Goal: Register for event/course

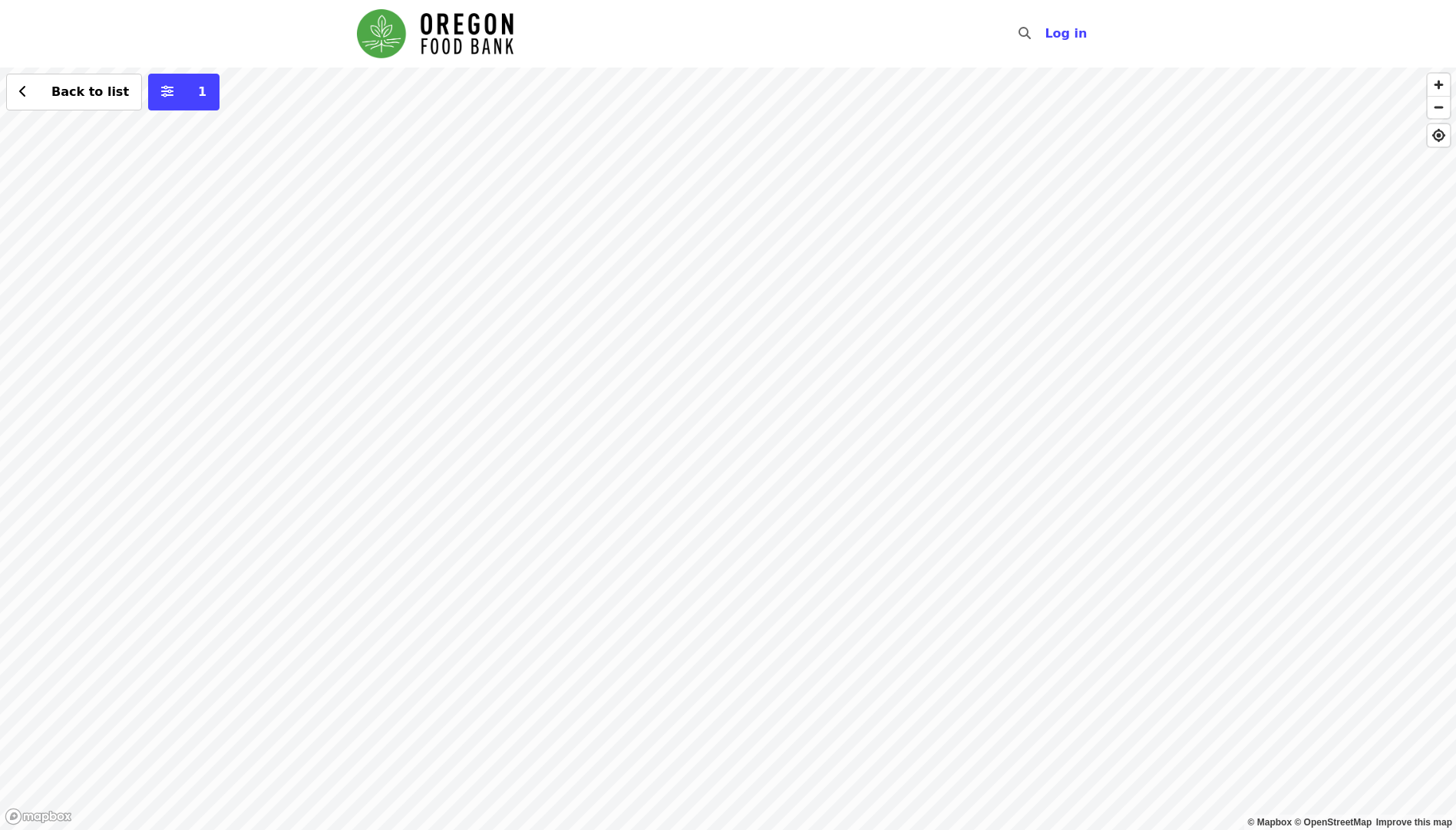
drag, startPoint x: 676, startPoint y: 197, endPoint x: 711, endPoint y: 750, distance: 554.1
click at [711, 750] on div "Back to list 1" at bounding box center [728, 449] width 1456 height 762
drag, startPoint x: 739, startPoint y: 196, endPoint x: 716, endPoint y: 463, distance: 268.0
click at [771, 704] on div "Back to list 1" at bounding box center [728, 449] width 1456 height 762
click at [863, 251] on div "Back to list 1" at bounding box center [728, 449] width 1456 height 762
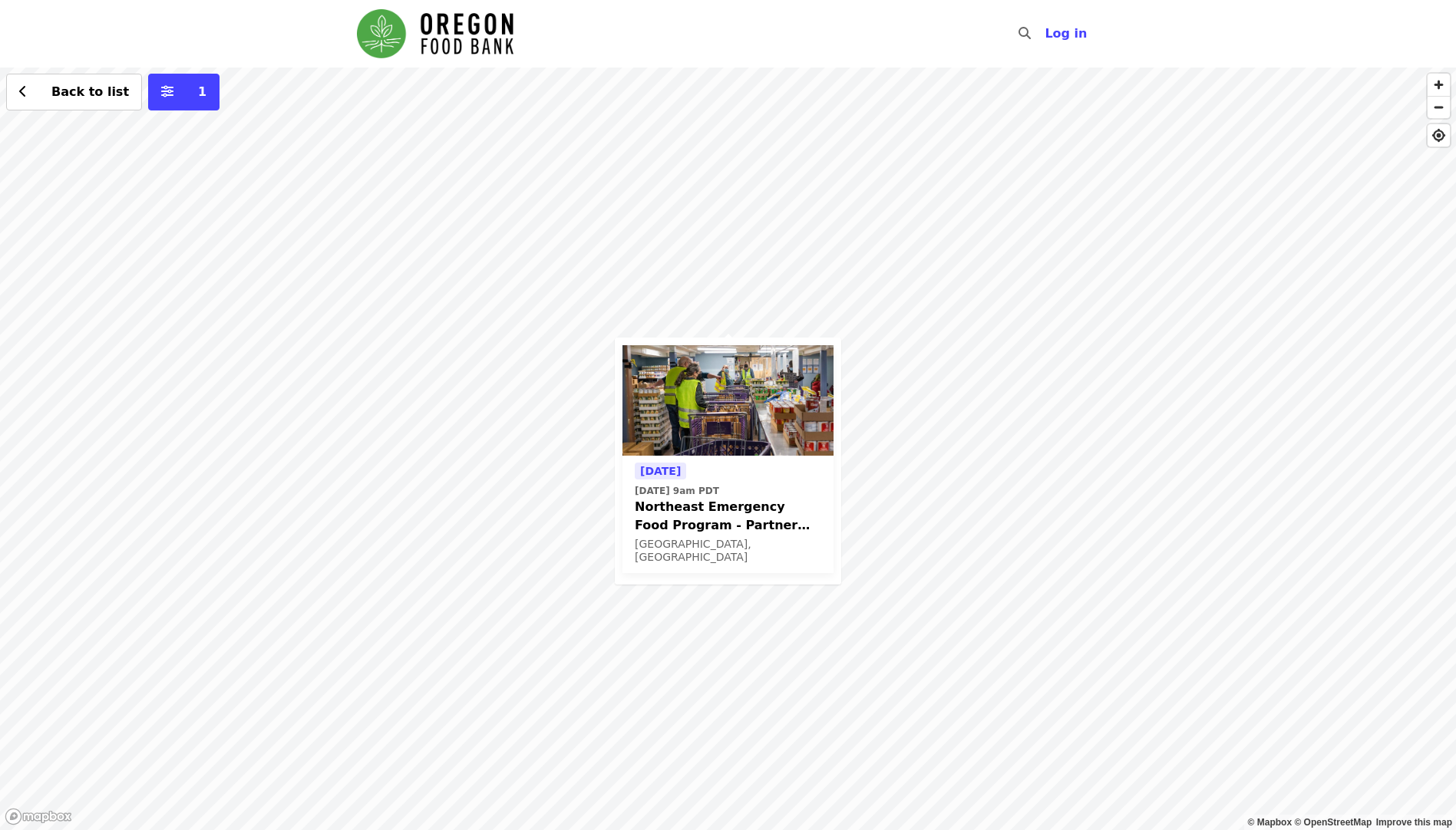
click at [772, 493] on span "Thu, Aug 21 @ 9am PDT" at bounding box center [728, 491] width 186 height 14
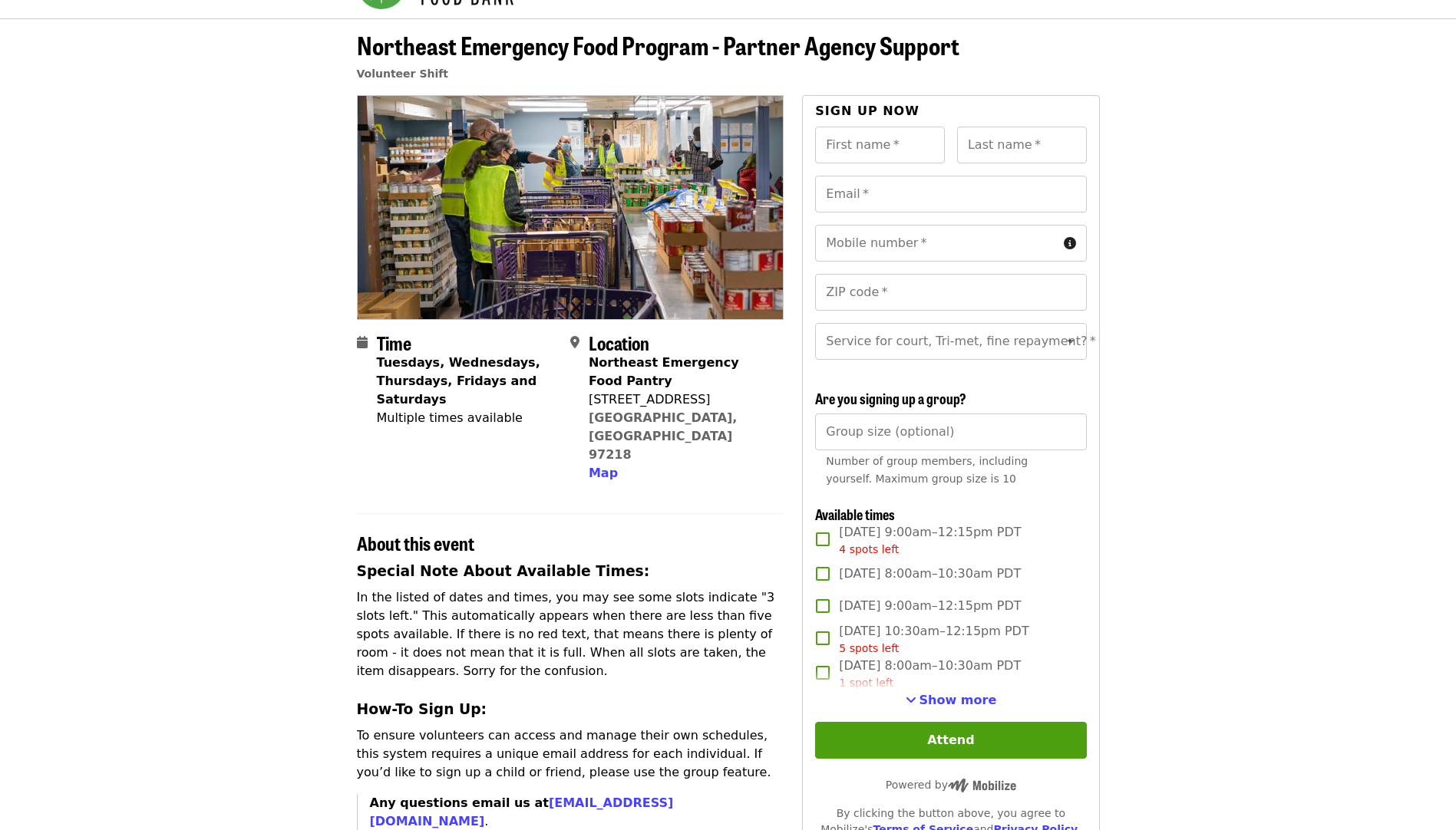
scroll to position [76, 0]
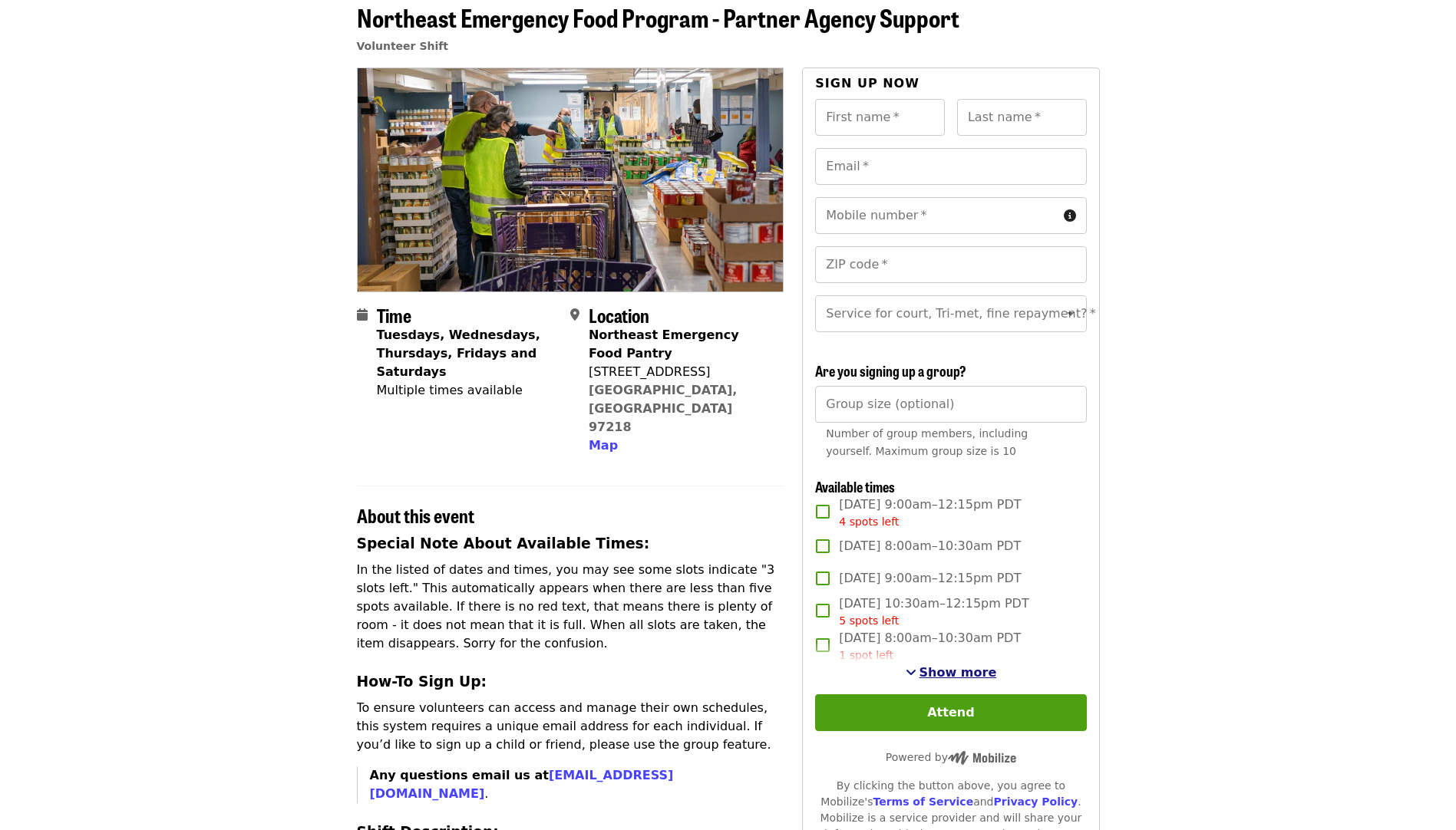
click at [927, 679] on span "Show more" at bounding box center [958, 671] width 77 height 15
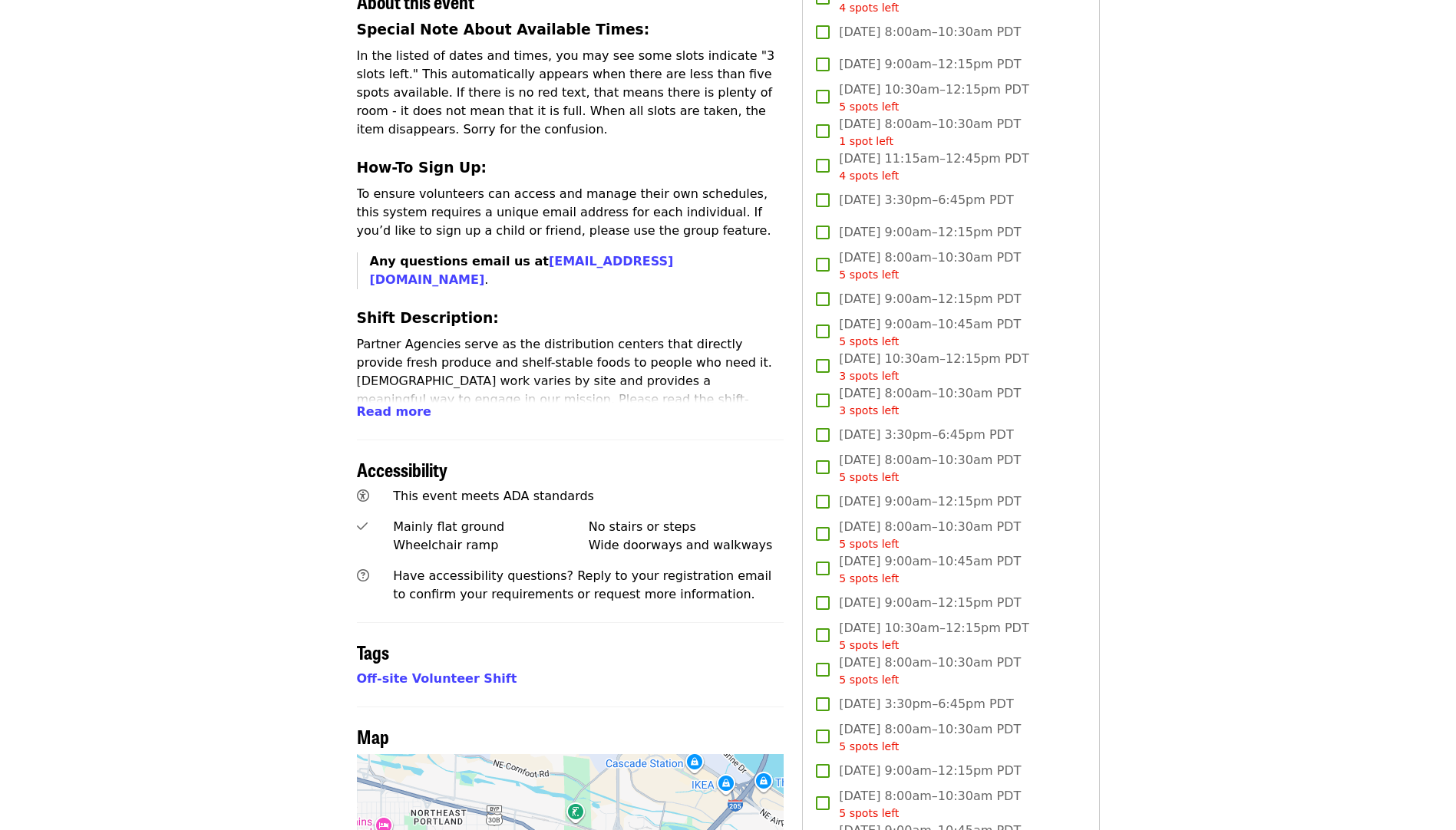
scroll to position [613, 0]
